Goal: Register for event/course

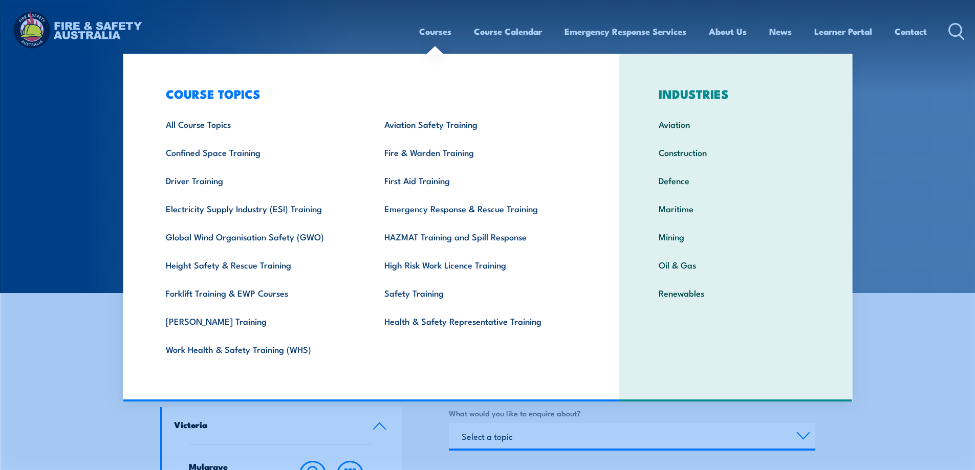
click at [435, 24] on link "Courses" at bounding box center [435, 31] width 32 height 27
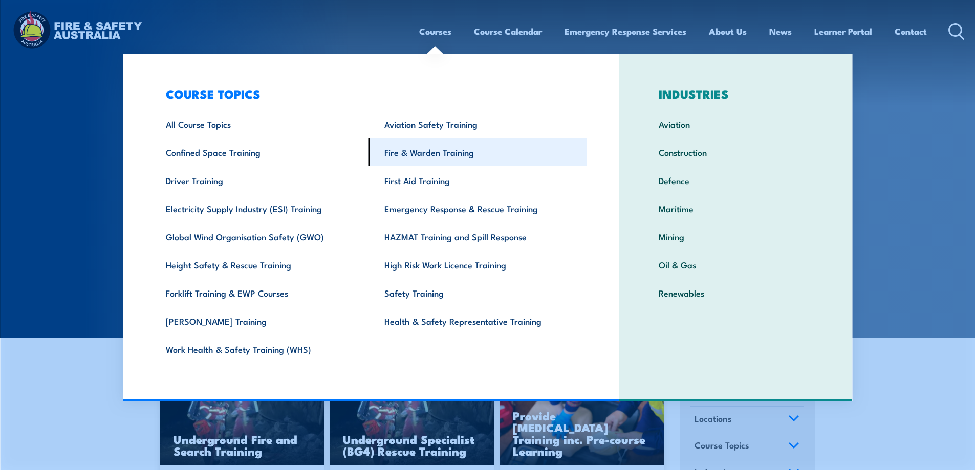
click at [434, 155] on link "Fire & Warden Training" at bounding box center [477, 152] width 219 height 28
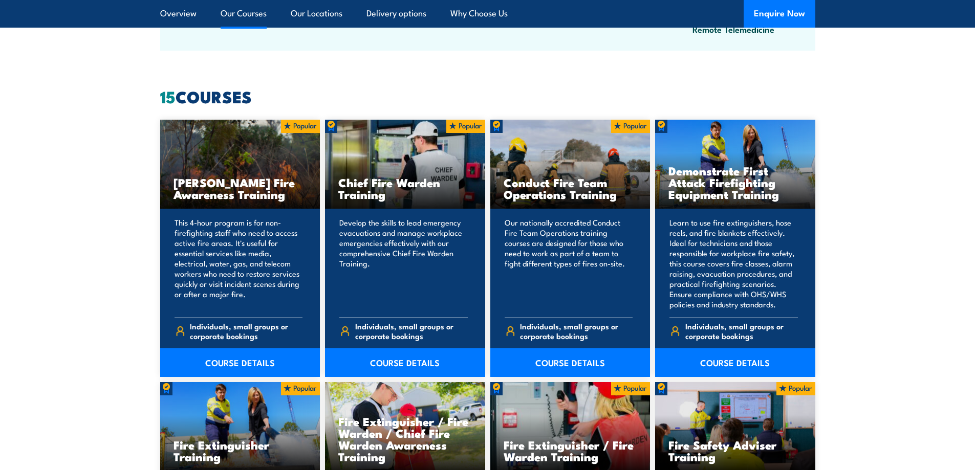
scroll to position [768, 0]
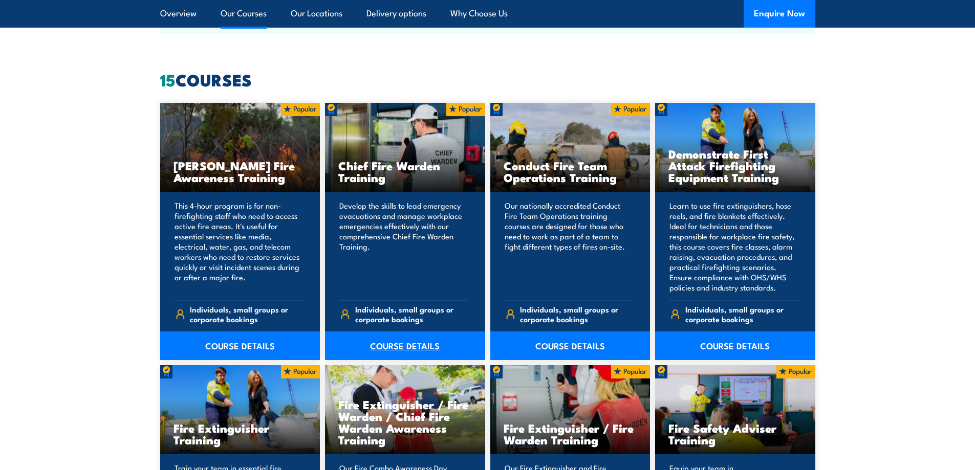
click at [419, 344] on link "COURSE DETAILS" at bounding box center [405, 346] width 160 height 29
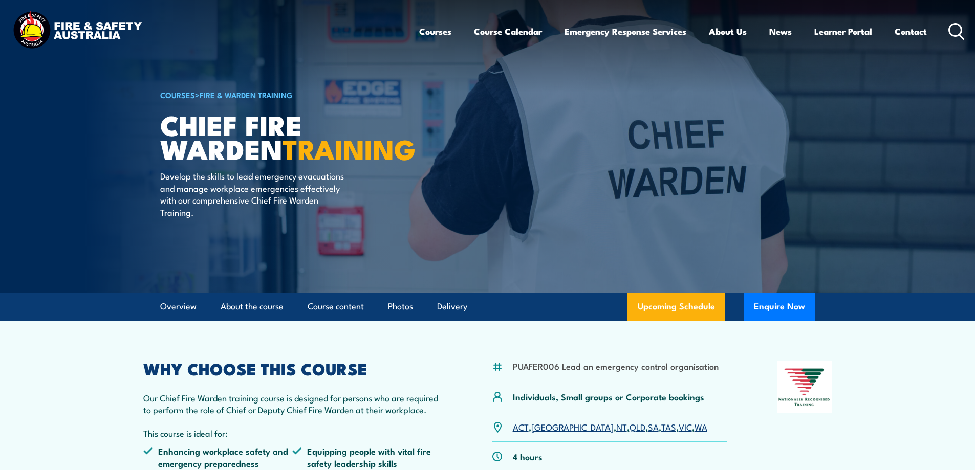
scroll to position [154, 0]
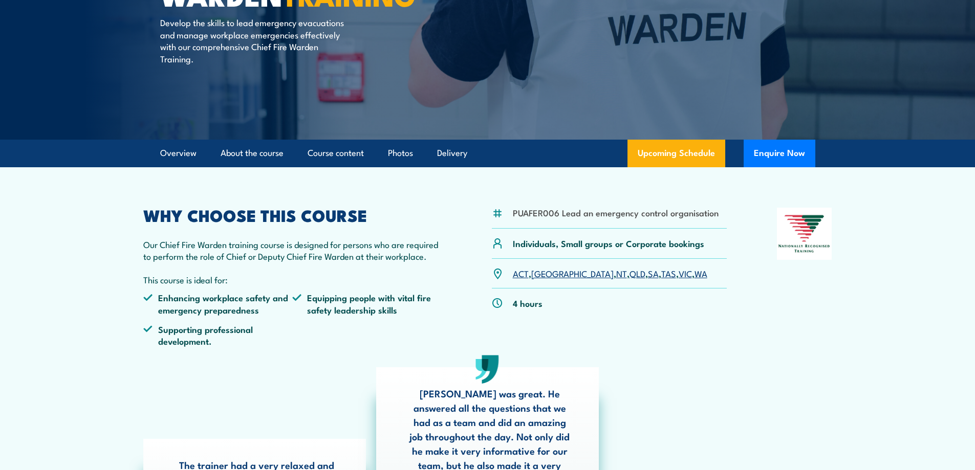
click at [679, 275] on link "VIC" at bounding box center [685, 273] width 13 height 12
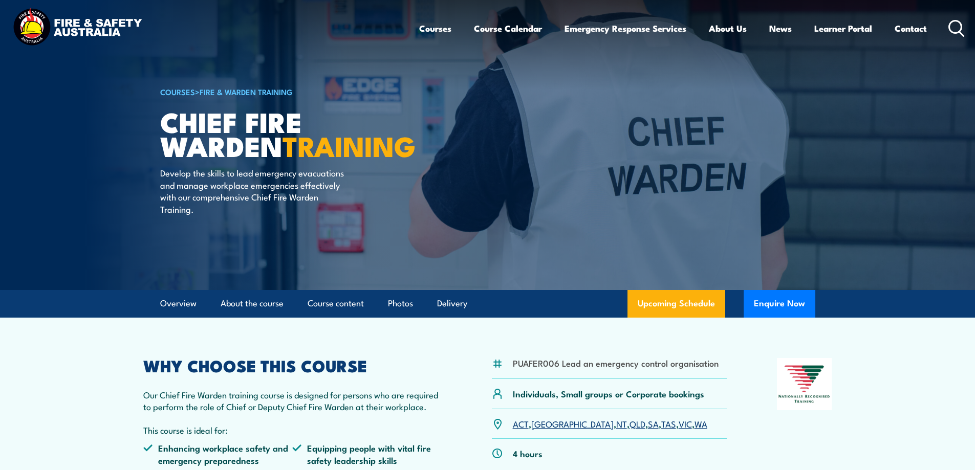
scroll to position [256, 0]
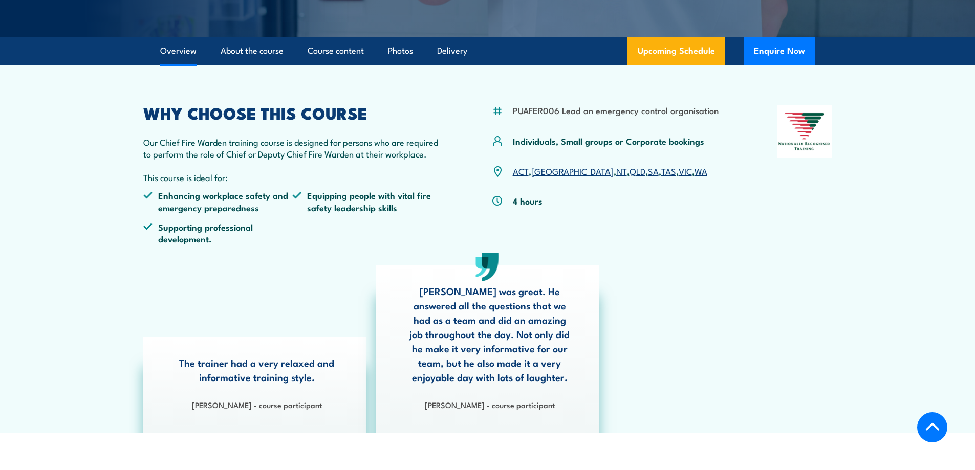
click at [679, 172] on link "VIC" at bounding box center [685, 171] width 13 height 12
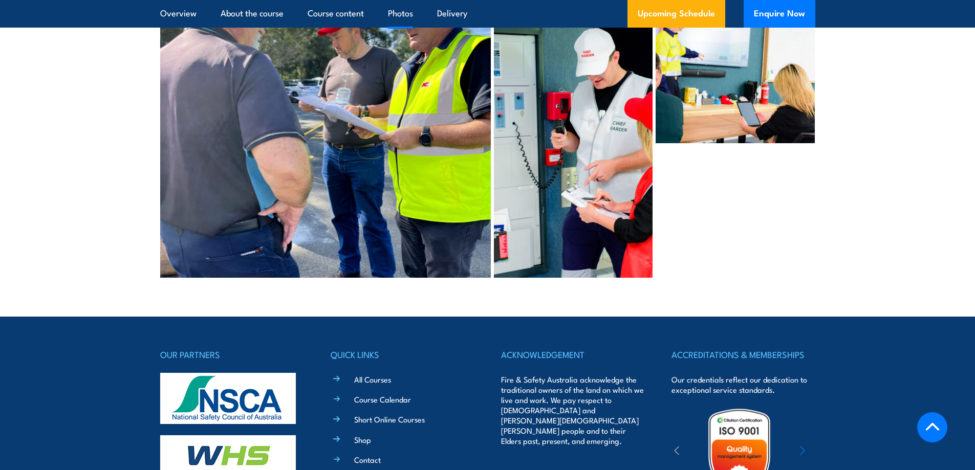
scroll to position [3005, 0]
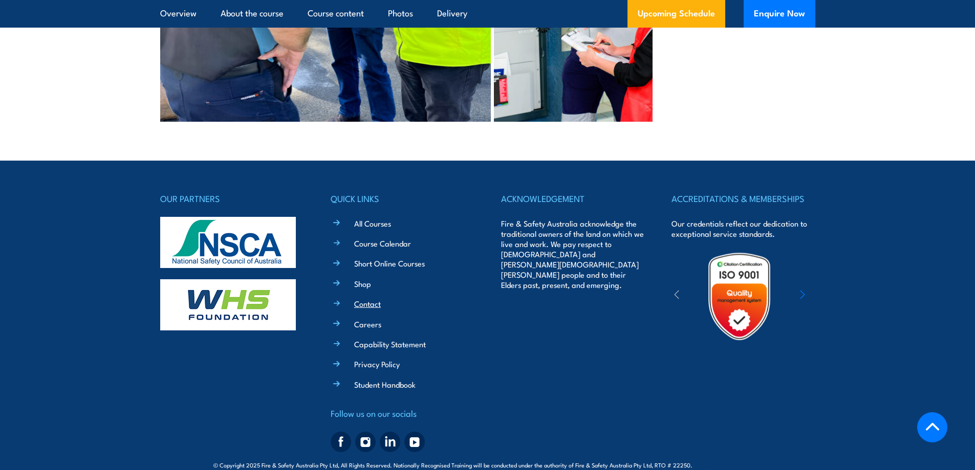
click at [370, 298] on link "Contact" at bounding box center [367, 303] width 27 height 11
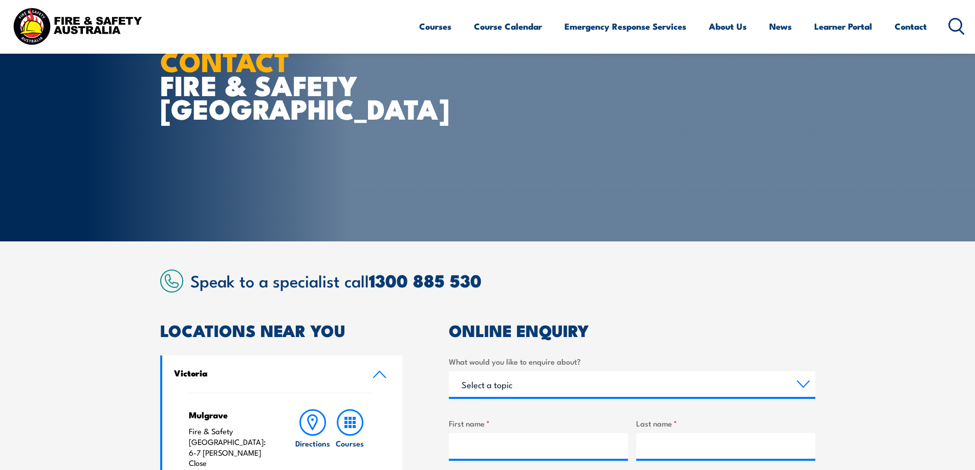
scroll to position [51, 0]
click at [910, 30] on link "Contact" at bounding box center [911, 26] width 32 height 27
